Goal: Information Seeking & Learning: Learn about a topic

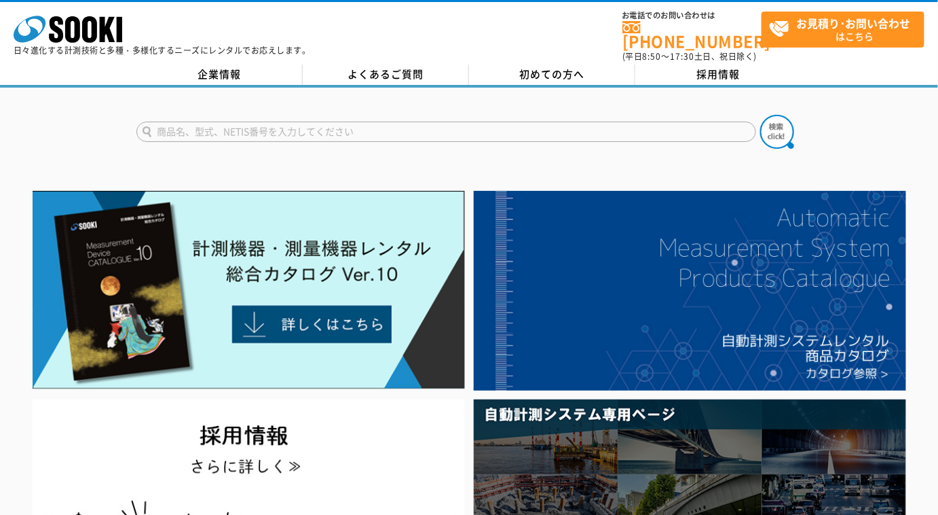
click at [277, 126] on input "text" at bounding box center [446, 132] width 620 height 20
type input "KC376"
click at [761, 115] on button at bounding box center [778, 132] width 34 height 34
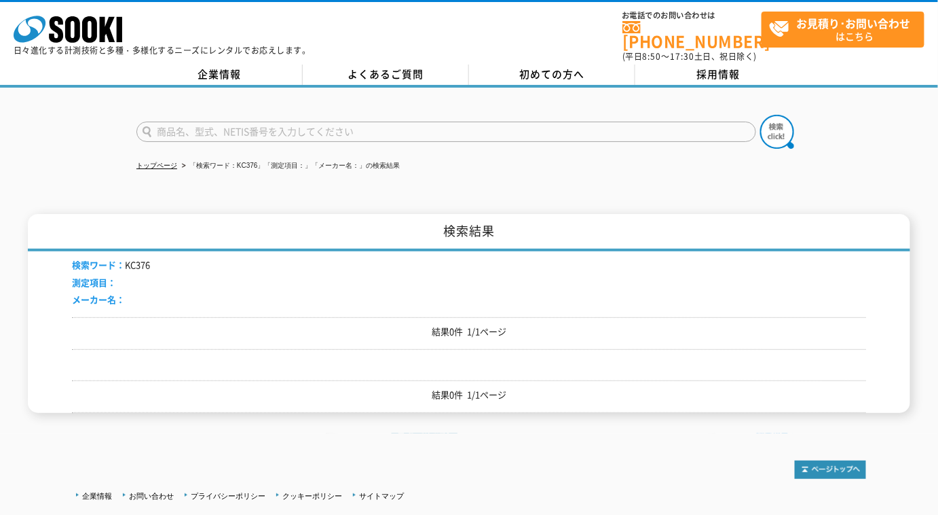
click at [244, 132] on form at bounding box center [468, 134] width 665 height 38
click at [244, 130] on input "text" at bounding box center [446, 132] width 620 height 20
click at [244, 130] on input "３７６" at bounding box center [446, 132] width 620 height 20
type input "３"
type input "376"
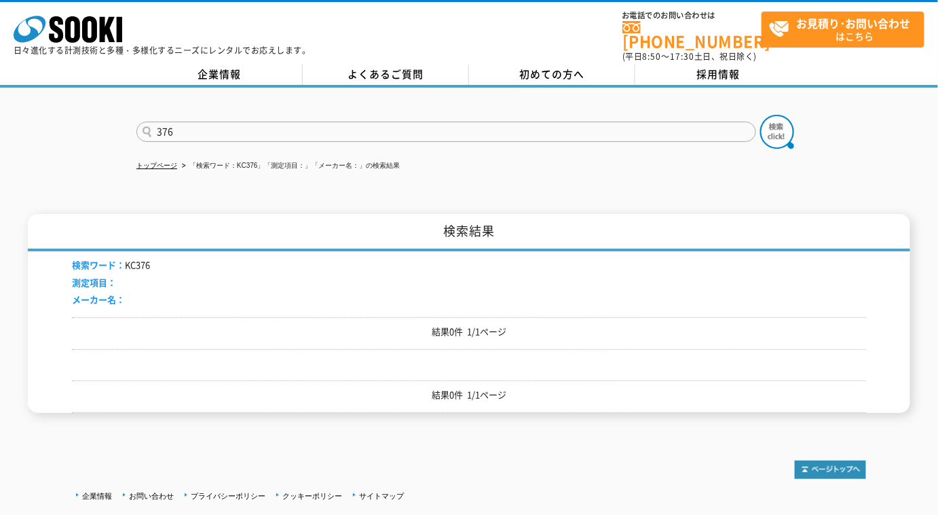
click at [761, 115] on button at bounding box center [778, 132] width 34 height 34
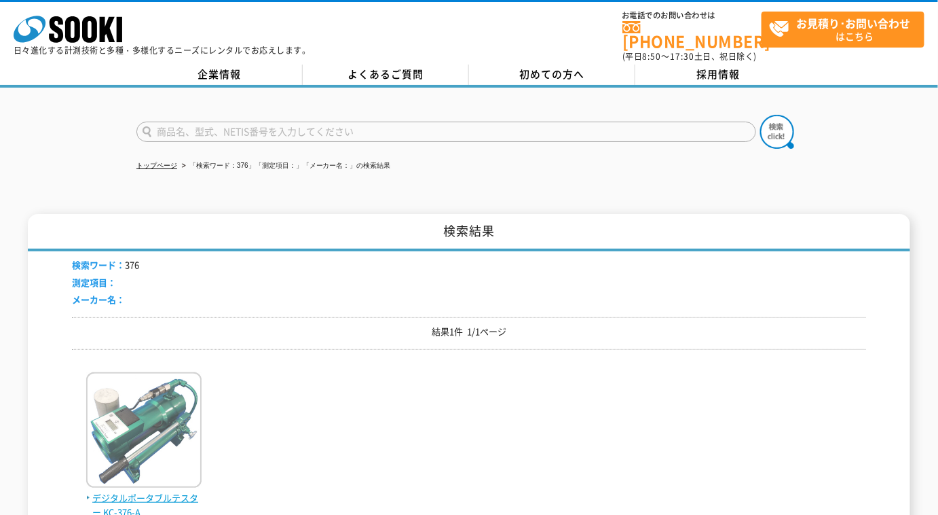
scroll to position [185, 0]
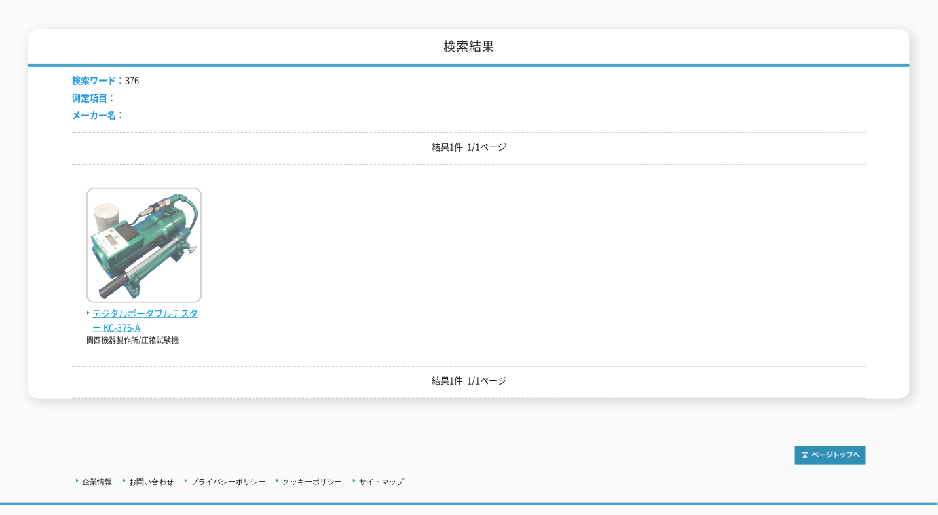
click at [198, 280] on img at bounding box center [143, 246] width 115 height 119
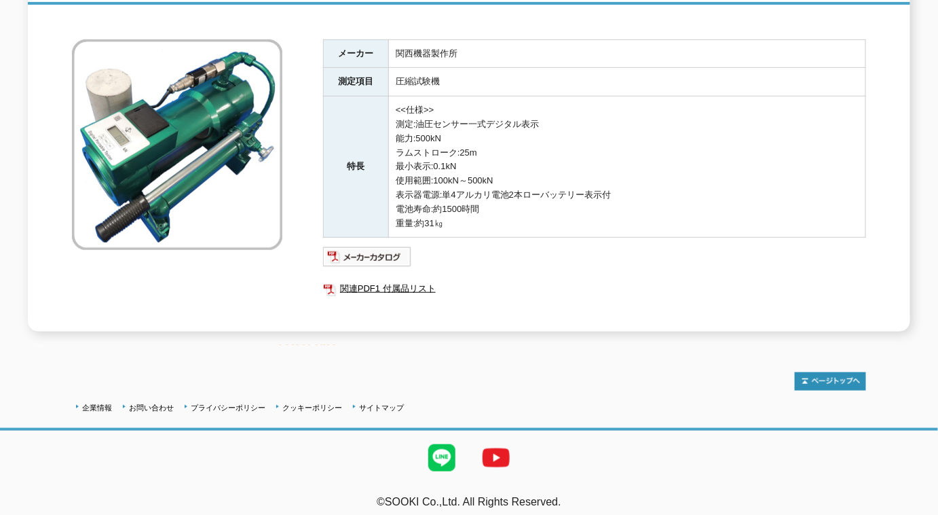
scroll to position [29, 0]
